Goal: Find specific page/section: Find specific page/section

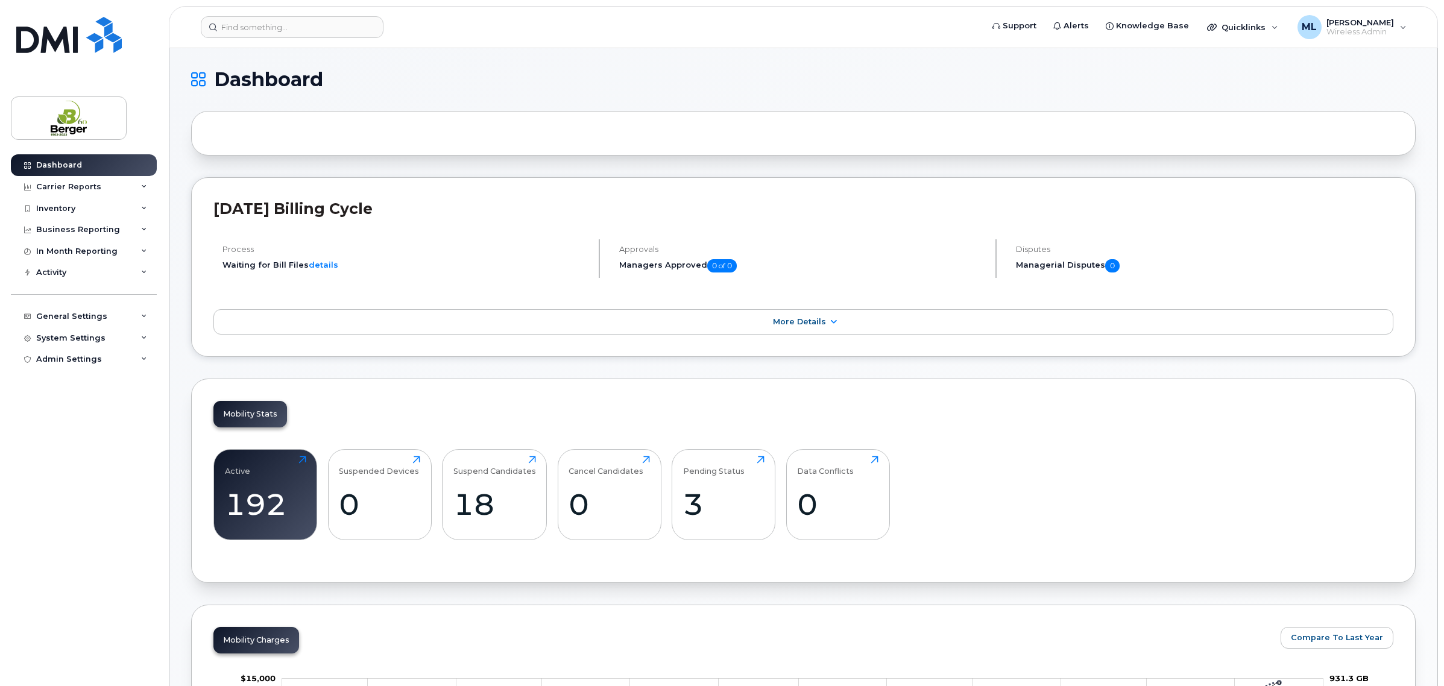
click at [293, 12] on header "Support Alerts Knowledge Base Quicklinks Suspend / Cancel Device Change SIM Car…" at bounding box center [803, 27] width 1269 height 42
click at [287, 23] on input at bounding box center [292, 27] width 183 height 22
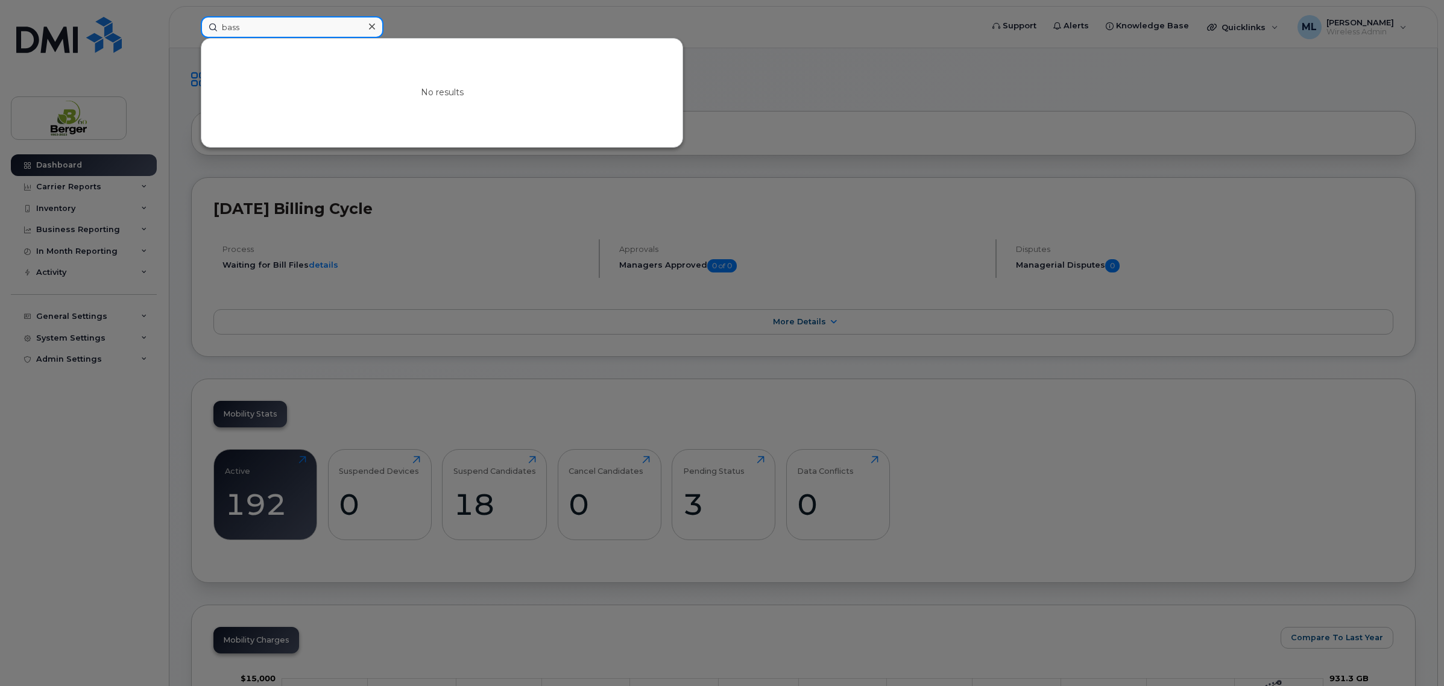
click at [239, 31] on input "bass" at bounding box center [292, 27] width 183 height 22
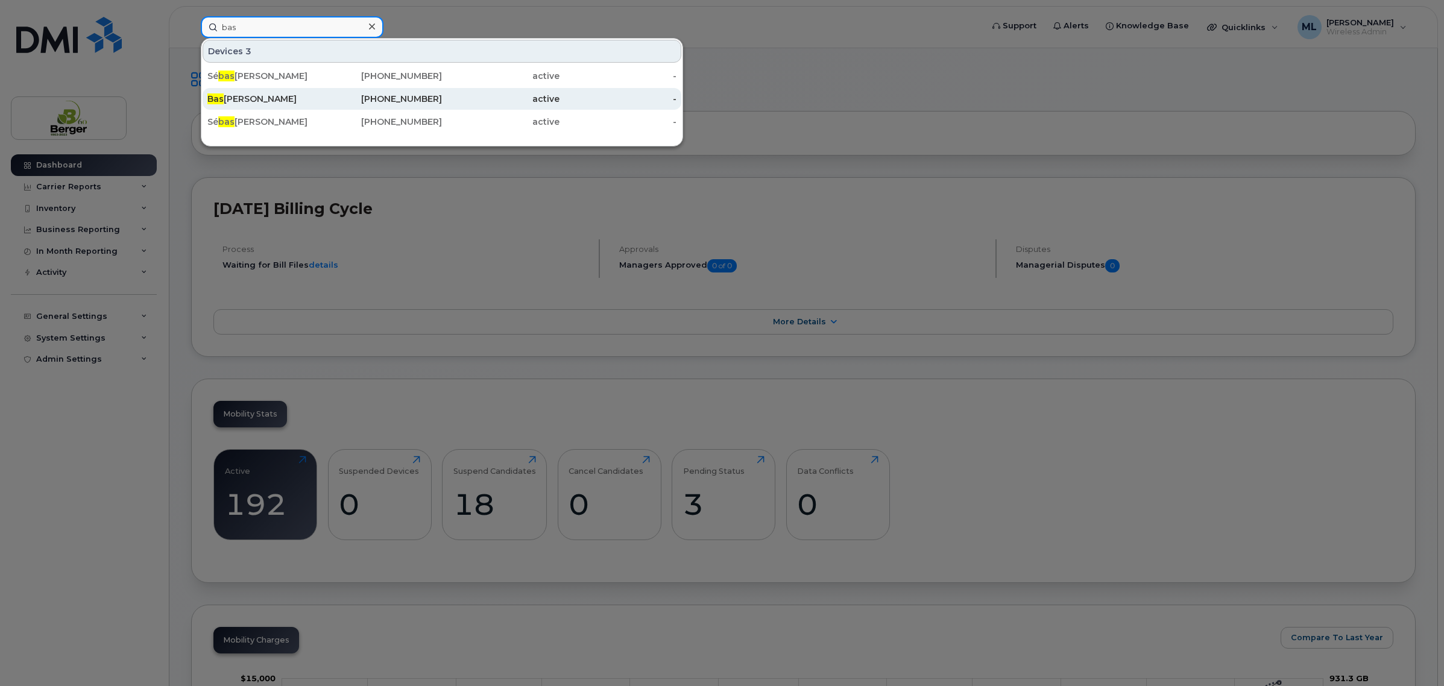
type input "bas"
click at [235, 97] on div "Bas Brouwer" at bounding box center [266, 99] width 118 height 12
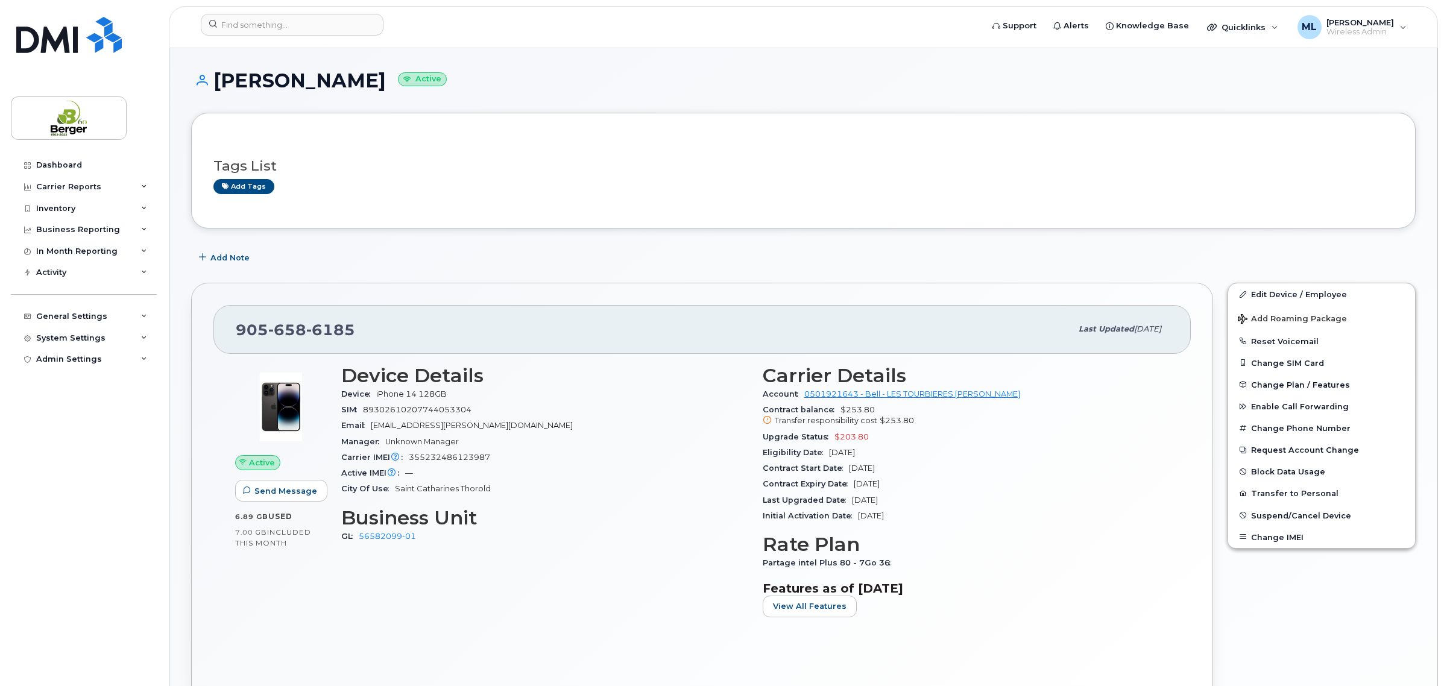
scroll to position [301, 0]
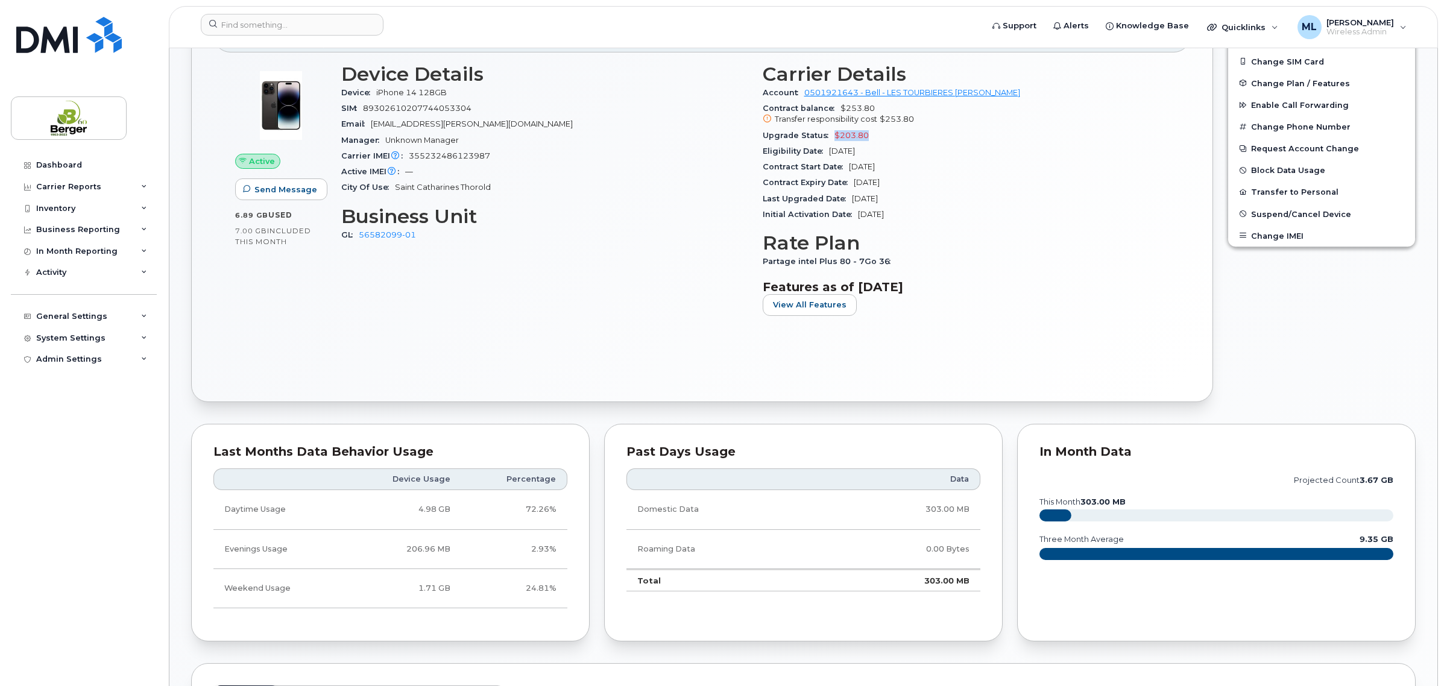
drag, startPoint x: 884, startPoint y: 134, endPoint x: 826, endPoint y: 131, distance: 58.6
click at [827, 133] on div "Upgrade Status $203.80" at bounding box center [966, 136] width 407 height 16
drag, startPoint x: 922, startPoint y: 116, endPoint x: 879, endPoint y: 116, distance: 43.4
click at [879, 116] on div "Transfer responsibility cost $253.80" at bounding box center [966, 119] width 407 height 11
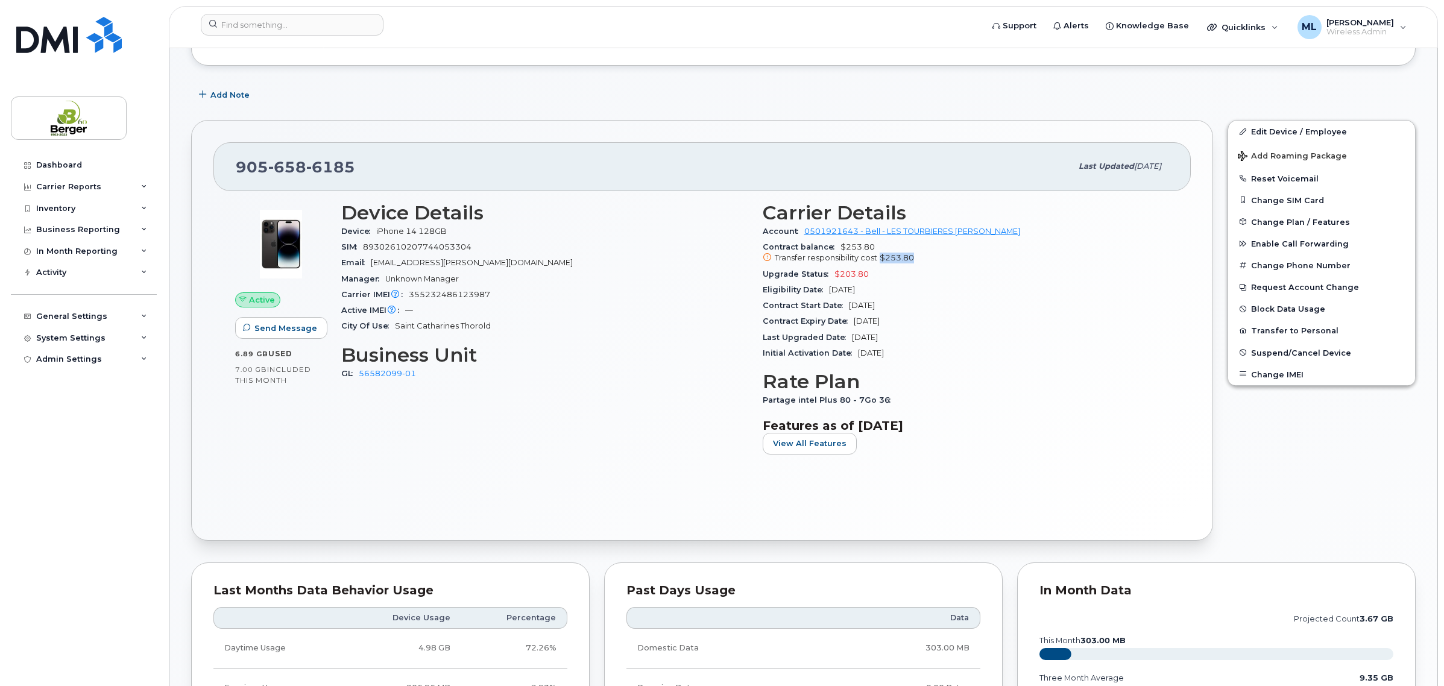
scroll to position [0, 0]
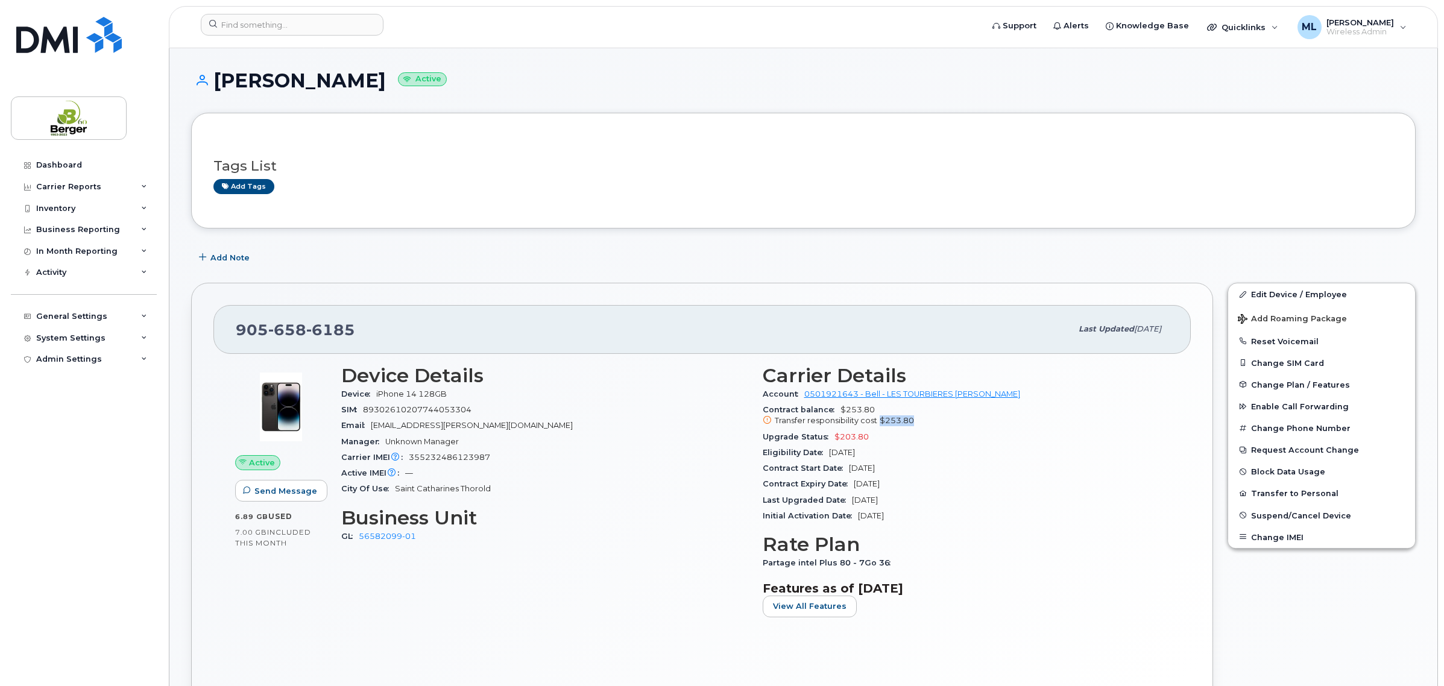
drag, startPoint x: 911, startPoint y: 480, endPoint x: 854, endPoint y: 487, distance: 57.7
click at [854, 487] on div "Contract Expiry Date [DATE]" at bounding box center [966, 484] width 407 height 16
click at [306, 13] on header "Support Alerts Knowledge Base Quicklinks Suspend / Cancel Device Change SIM Car…" at bounding box center [803, 27] width 1269 height 42
click at [304, 28] on input at bounding box center [292, 25] width 183 height 22
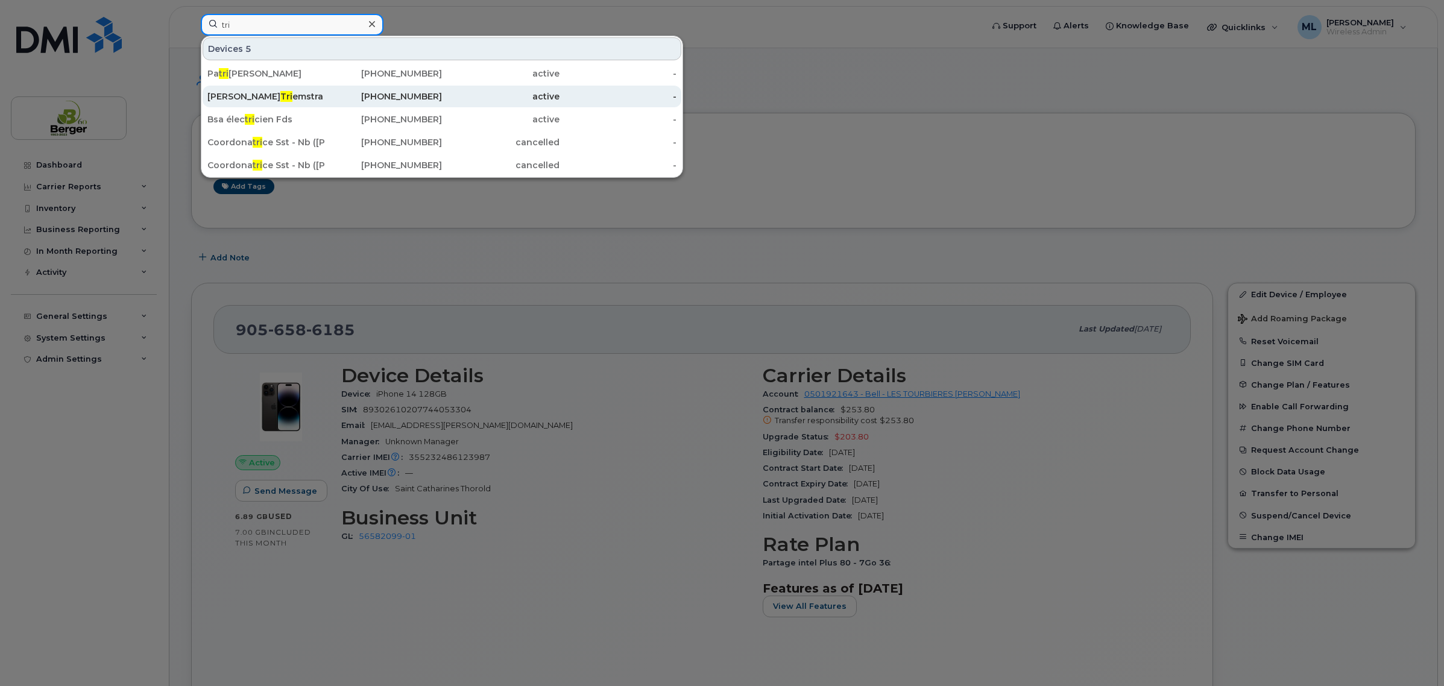
type input "tri"
click at [231, 95] on div "[PERSON_NAME]" at bounding box center [266, 96] width 118 height 12
